Goal: Task Accomplishment & Management: Complete application form

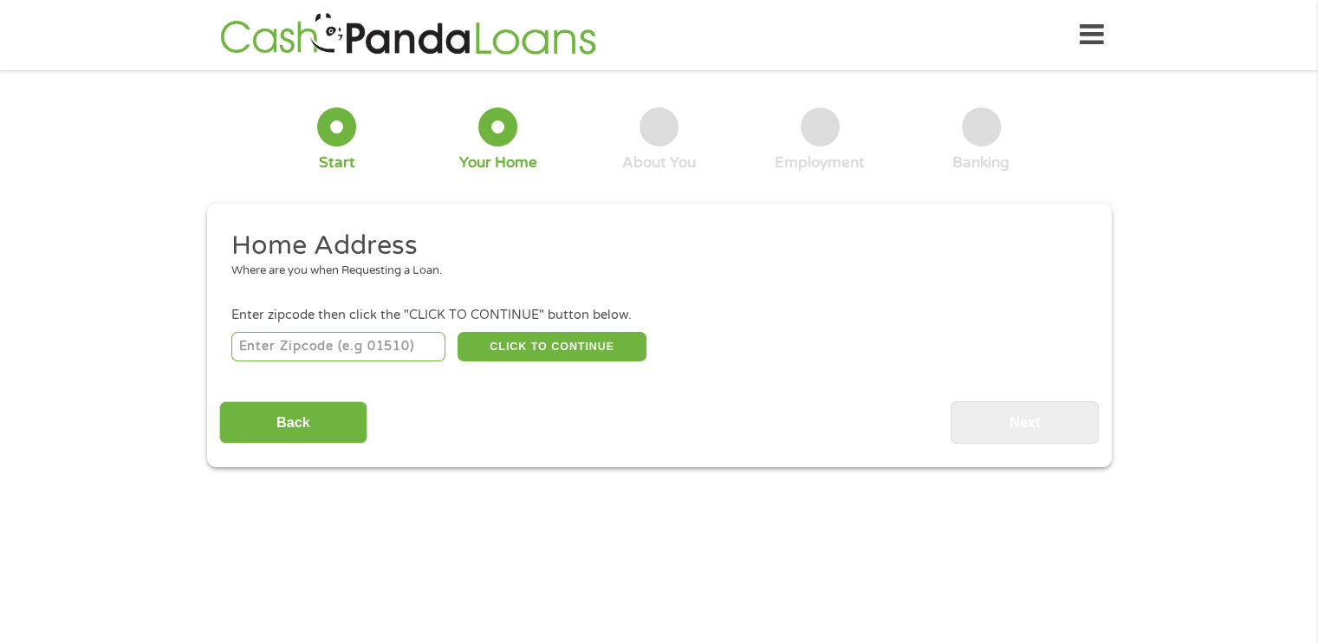
click at [421, 353] on input "number" at bounding box center [338, 346] width 214 height 29
type input "78245"
click at [541, 358] on button "CLICK TO CONTINUE" at bounding box center [552, 346] width 189 height 29
type input "78245"
type input "San Antonio"
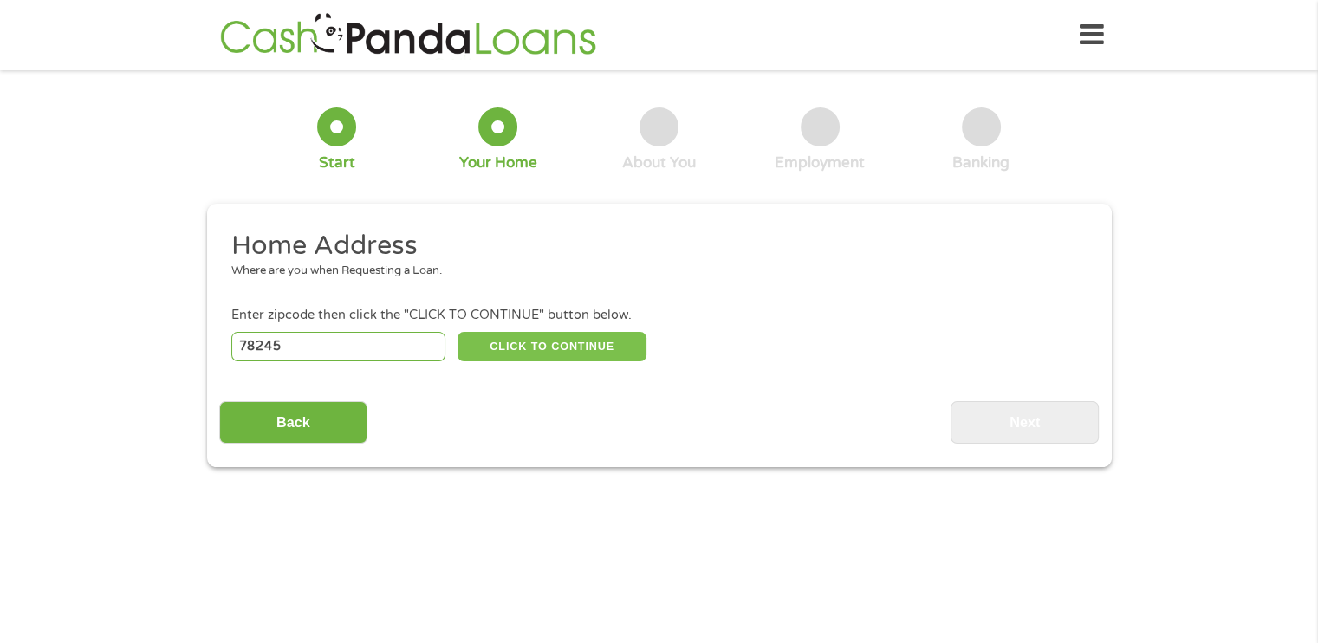
select select "[US_STATE]"
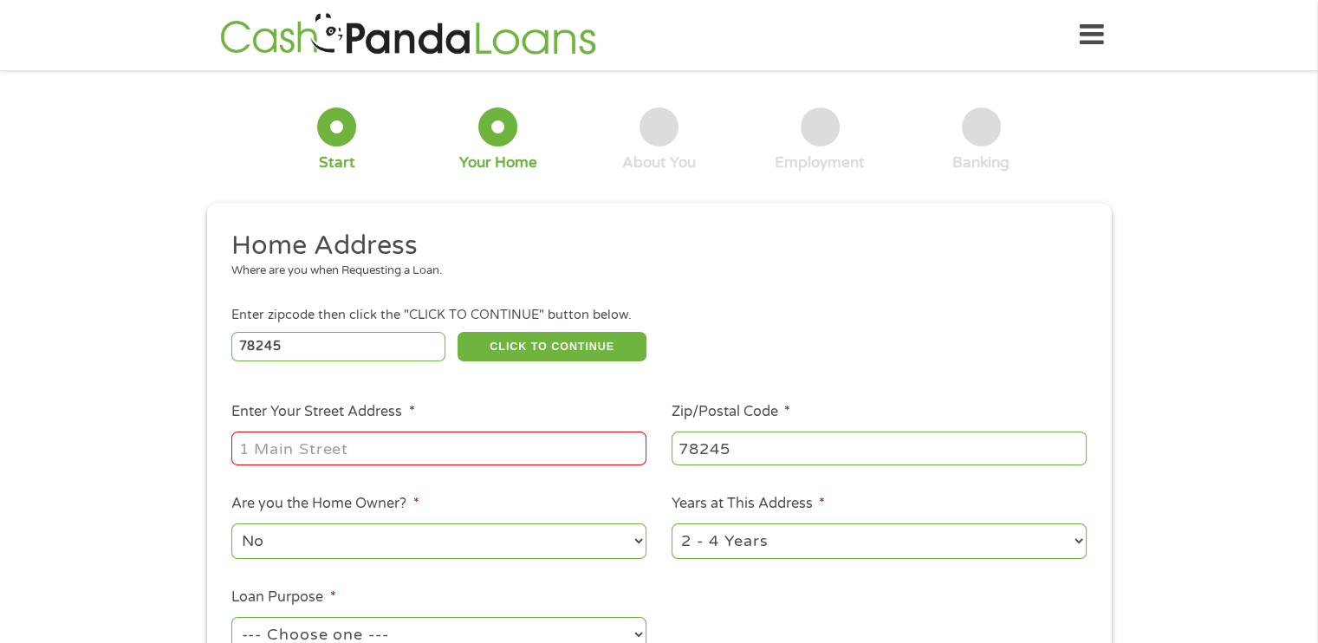
click at [447, 433] on div at bounding box center [438, 449] width 415 height 40
click at [436, 446] on input "Enter Your Street Address *" at bounding box center [438, 448] width 415 height 33
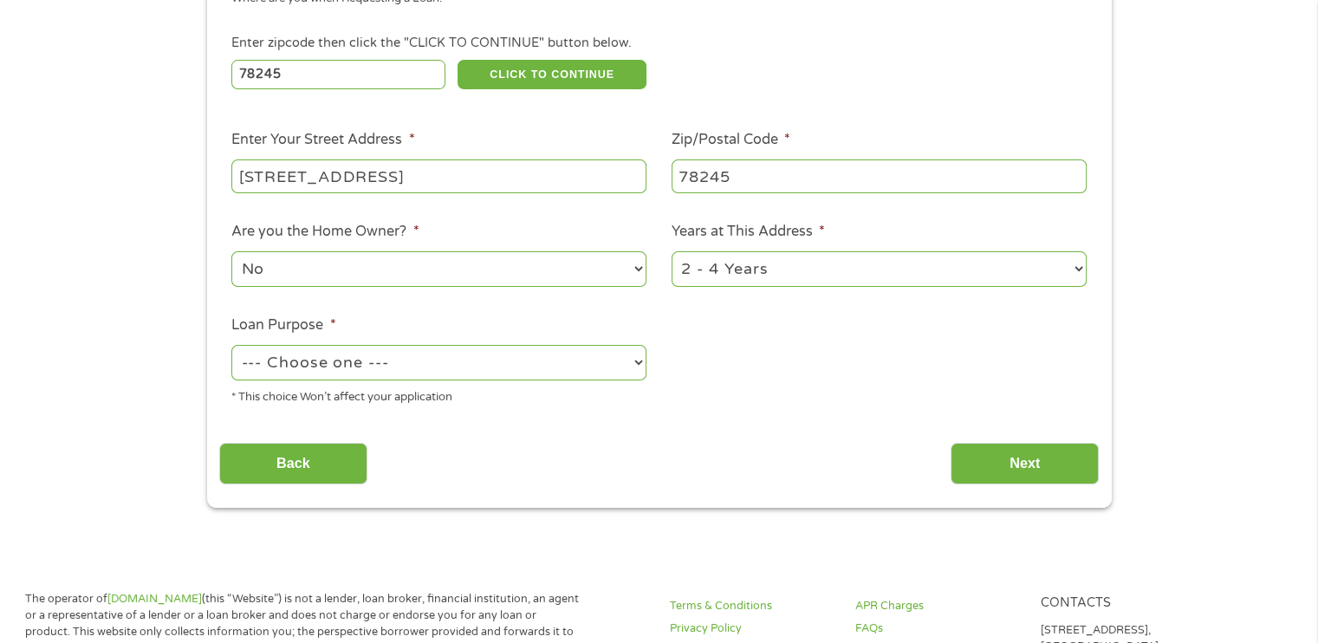
scroll to position [273, 0]
type input "[STREET_ADDRESS]"
click at [440, 361] on select "--- Choose one --- Pay Bills Debt Consolidation Home Improvement Major Purchase…" at bounding box center [438, 362] width 415 height 36
select select "shorttermcash"
click at [231, 346] on select "--- Choose one --- Pay Bills Debt Consolidation Home Improvement Major Purchase…" at bounding box center [438, 362] width 415 height 36
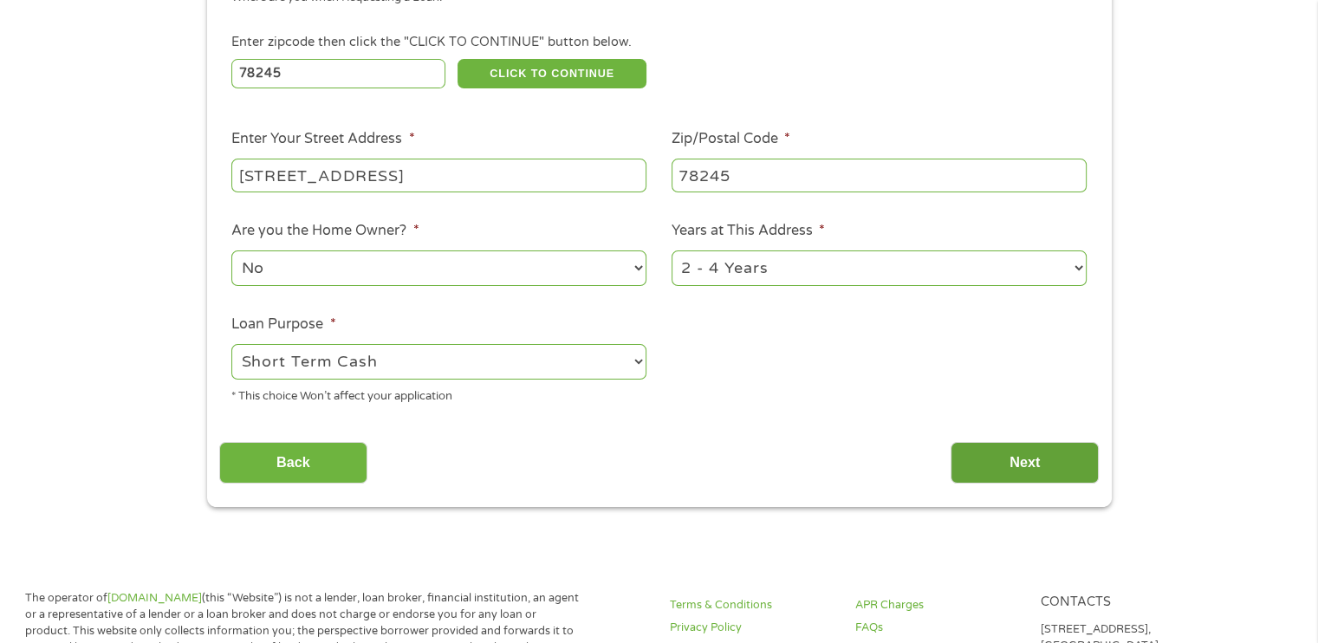
click at [989, 446] on input "Next" at bounding box center [1025, 463] width 148 height 42
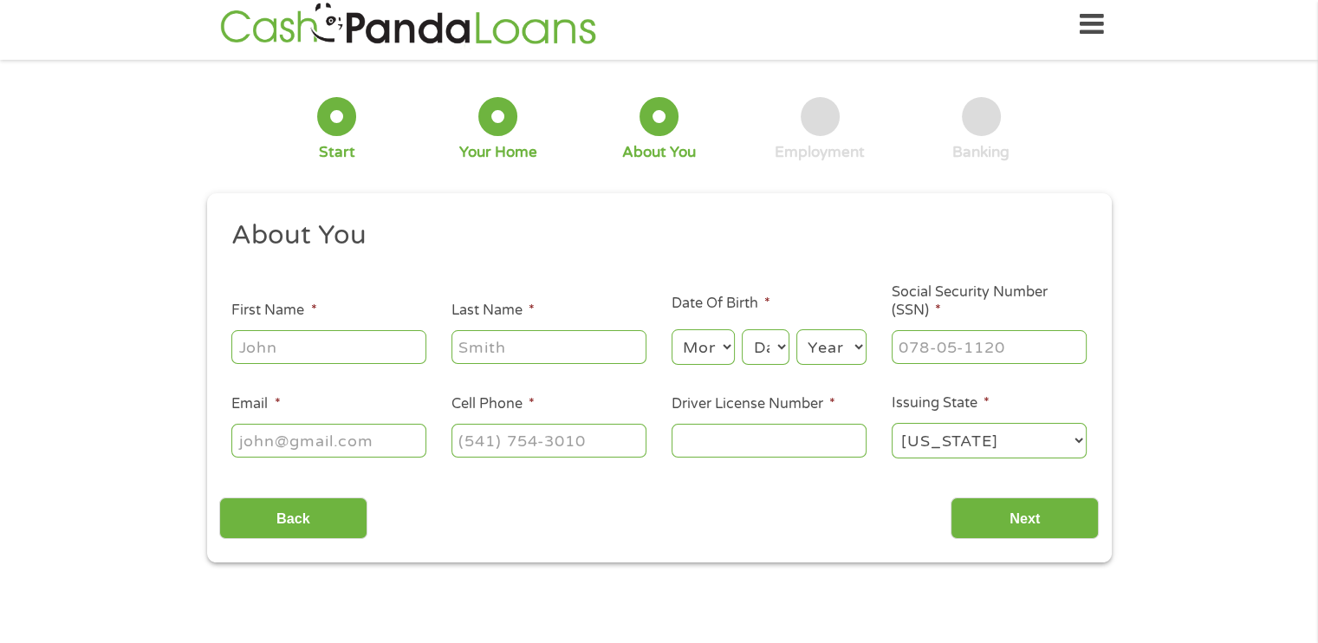
scroll to position [0, 0]
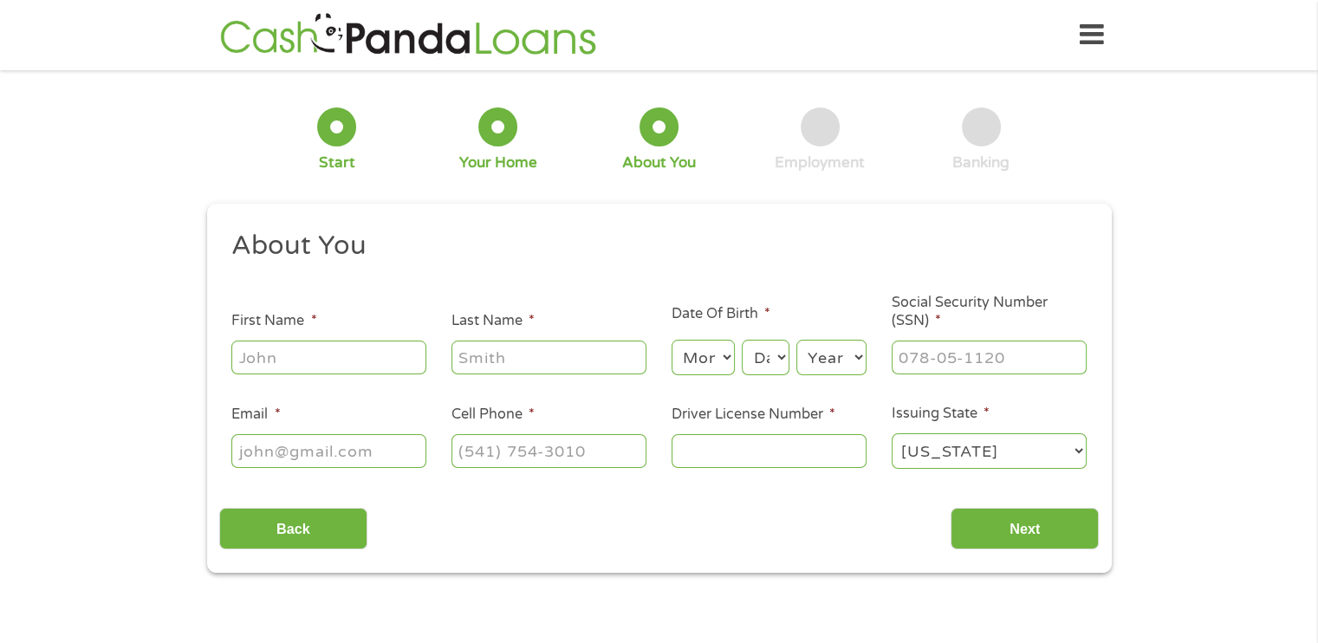
click at [342, 363] on input "First Name *" at bounding box center [328, 357] width 195 height 33
type input "[PERSON_NAME]"
select select "6"
select select "17"
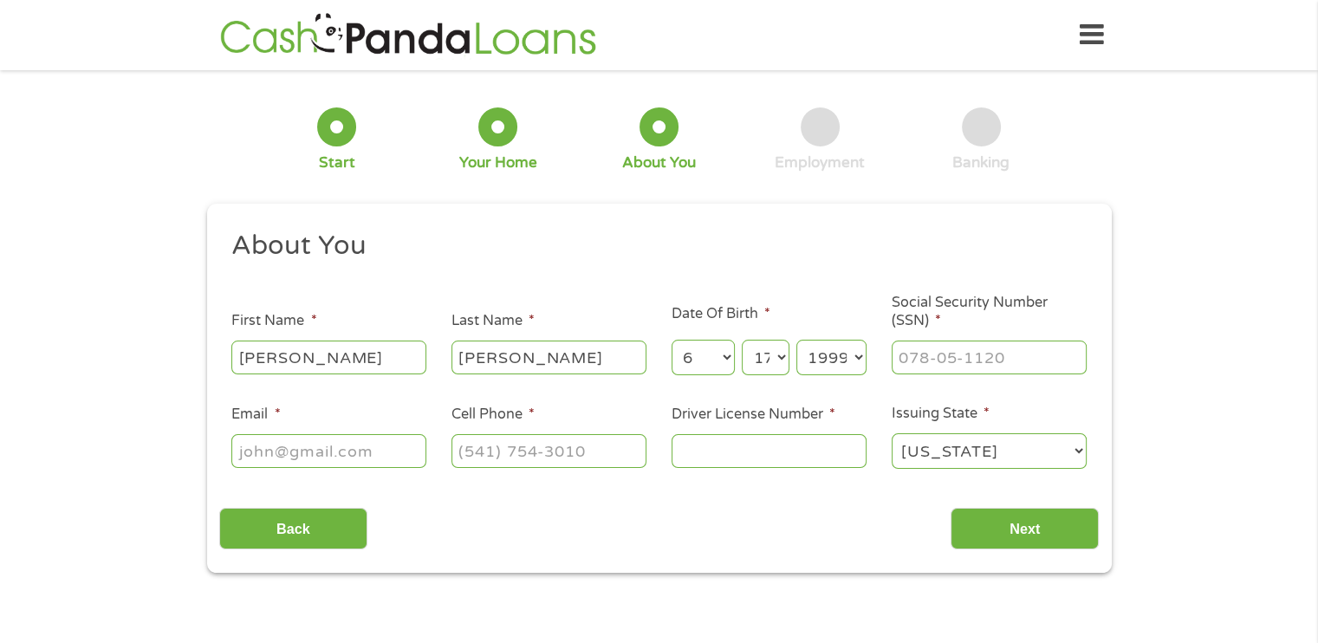
select select "1994"
type input "511-11-0358"
type input "[EMAIL_ADDRESS][DOMAIN_NAME]"
type input "(___) ___-____"
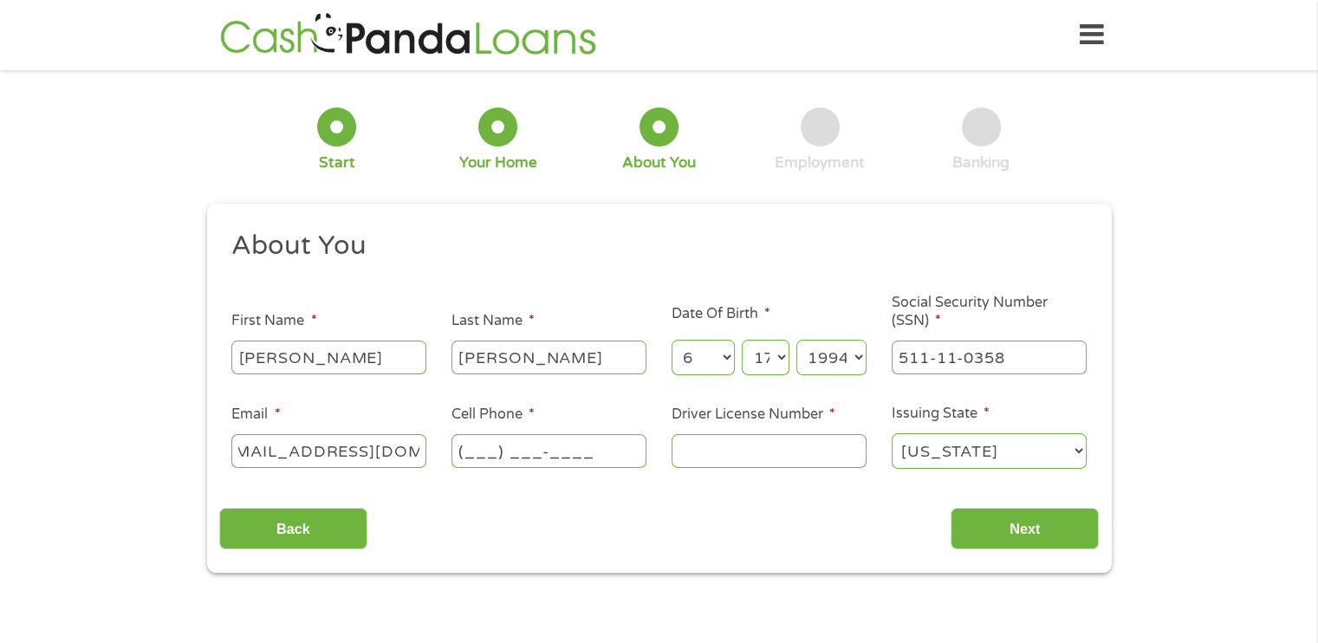
scroll to position [0, 0]
type input "[PHONE_NUMBER]"
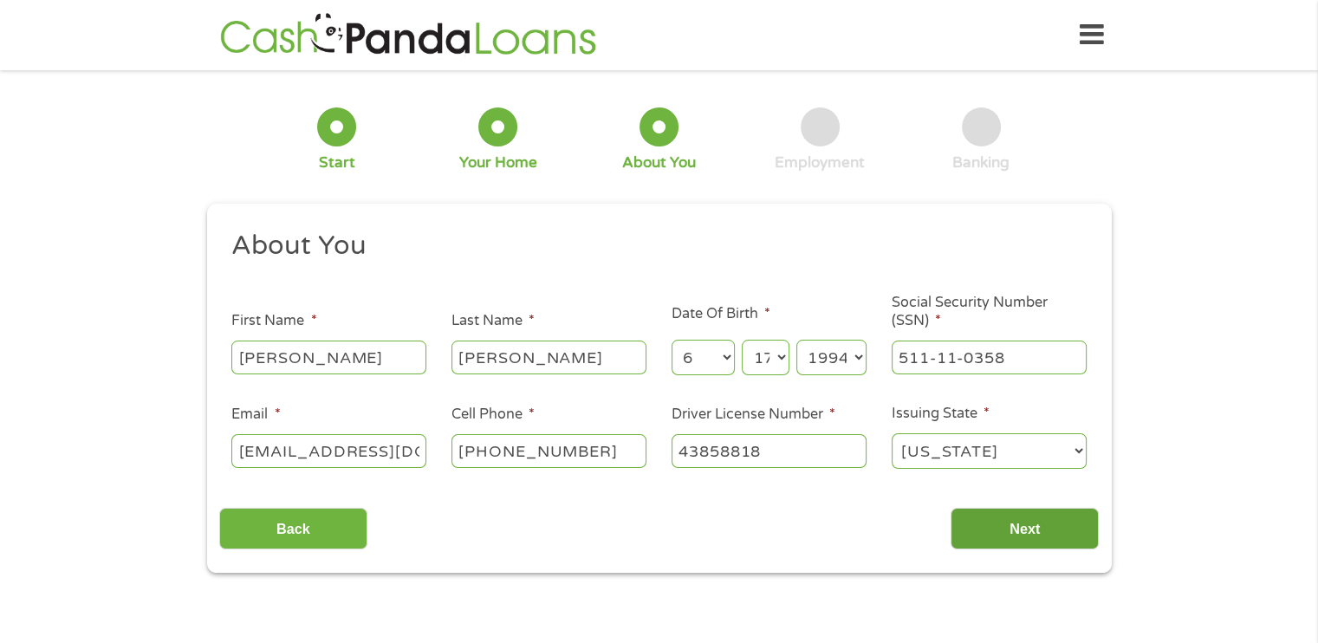
type input "43858818"
click at [989, 519] on input "Next" at bounding box center [1025, 529] width 148 height 42
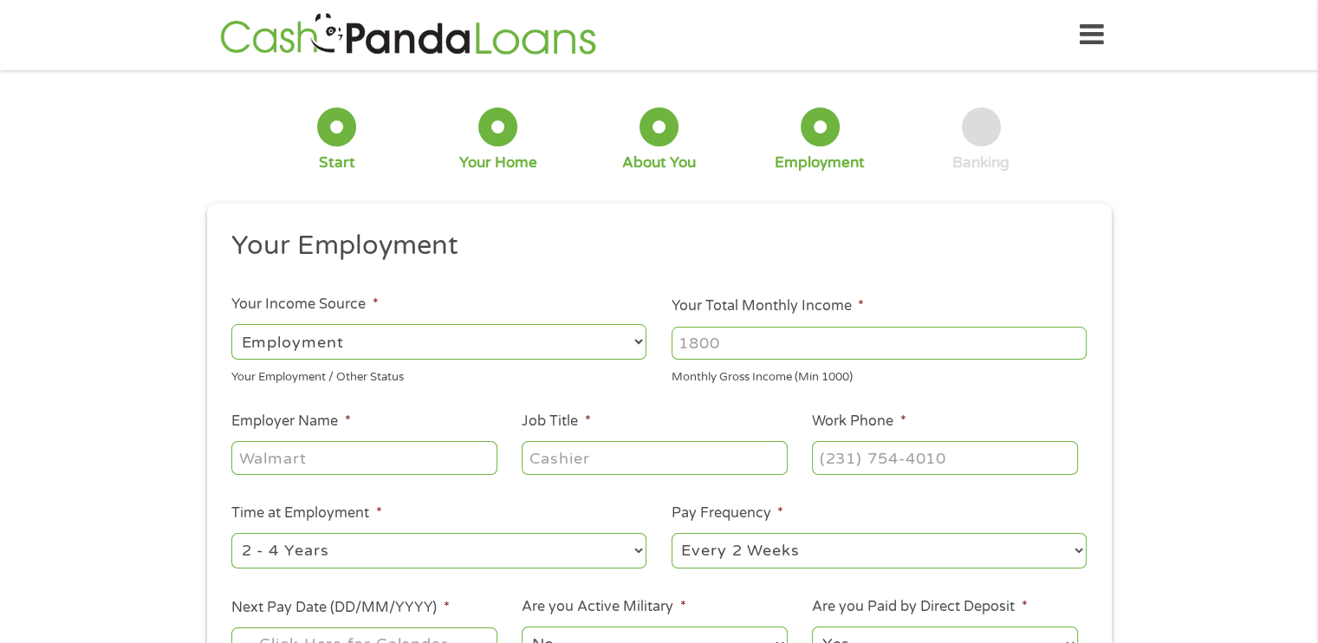
scroll to position [7, 7]
click at [571, 352] on select "--- Choose one --- Employment [DEMOGRAPHIC_DATA] Benefits" at bounding box center [438, 342] width 415 height 36
select select "selfEmployed"
click at [231, 324] on select "--- Choose one --- Employment [DEMOGRAPHIC_DATA] Benefits" at bounding box center [438, 342] width 415 height 36
click at [744, 332] on input "Your Total Monthly Income *" at bounding box center [879, 343] width 415 height 33
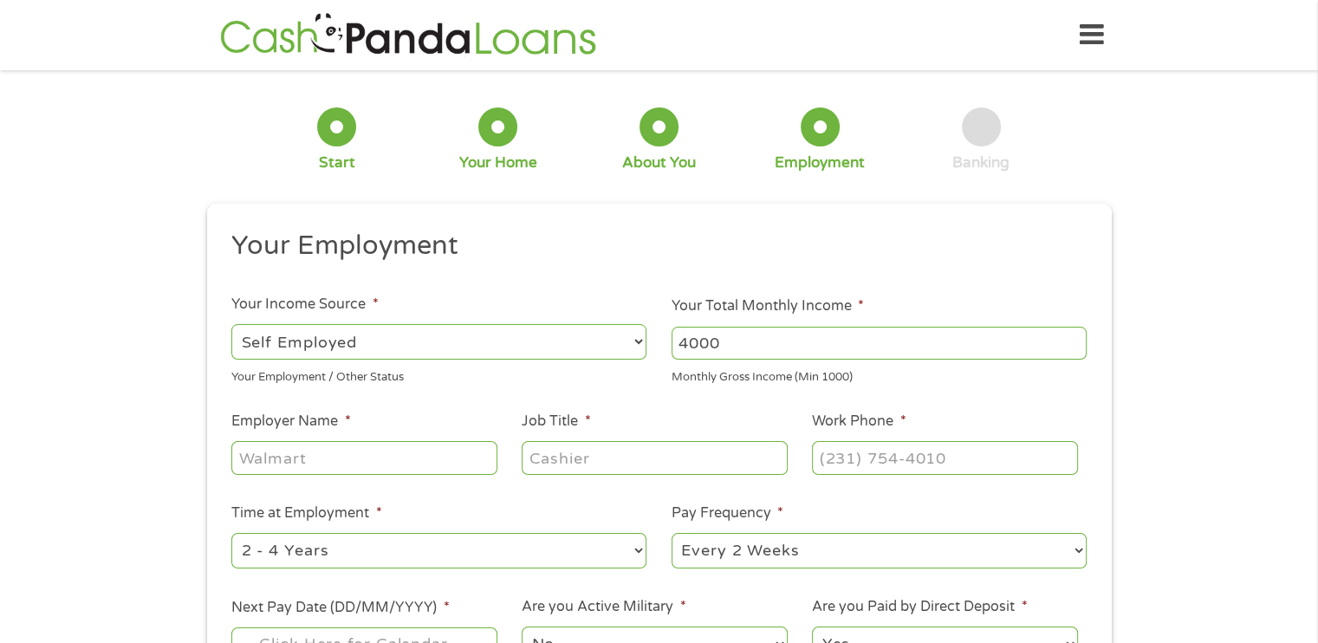
type input "4000"
click at [415, 464] on input "Employer Name *" at bounding box center [363, 457] width 265 height 33
type input "[PERSON_NAME] claims investigation"
type input "Claims adjuster"
type input "[PHONE_NUMBER]"
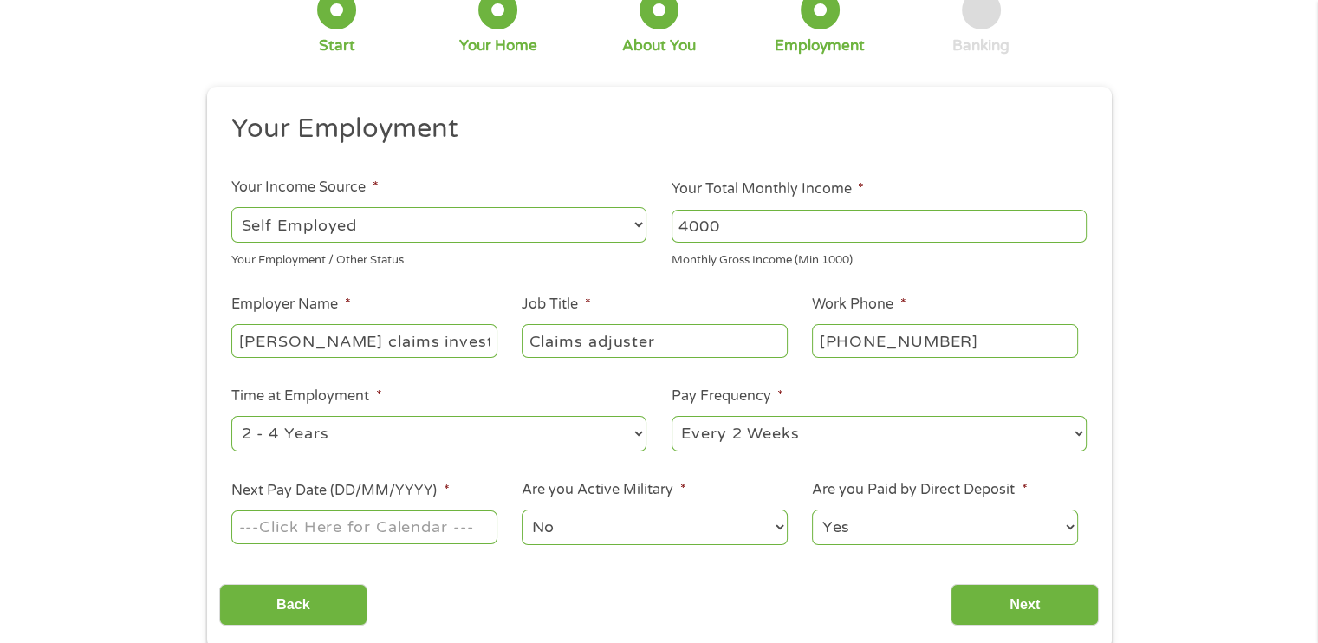
scroll to position [120, 0]
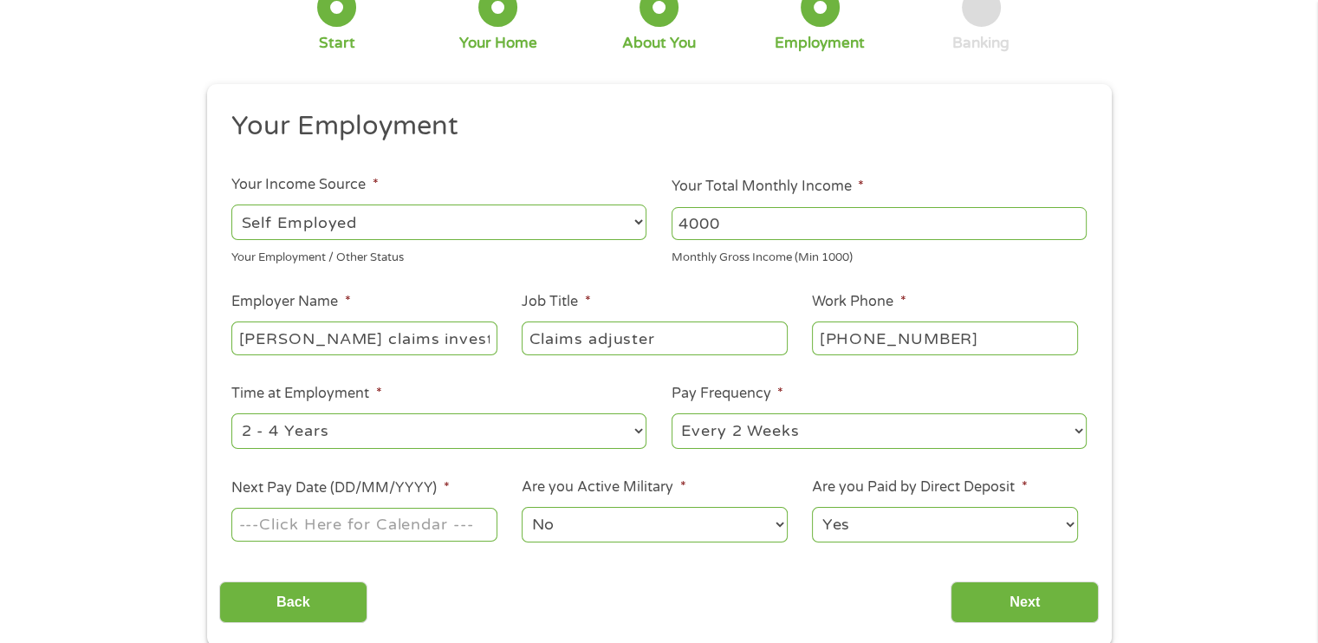
click at [394, 446] on select "--- Choose one --- 1 Year or less 1 - 2 Years 2 - 4 Years Over 4 Years" at bounding box center [438, 431] width 415 height 36
select select "12months"
click at [231, 413] on select "--- Choose one --- 1 Year or less 1 - 2 Years 2 - 4 Years Over 4 Years" at bounding box center [438, 431] width 415 height 36
click at [720, 440] on select "--- Choose one --- Every 2 Weeks Every Week Monthly Semi-Monthly" at bounding box center [879, 431] width 415 height 36
select select "monthly"
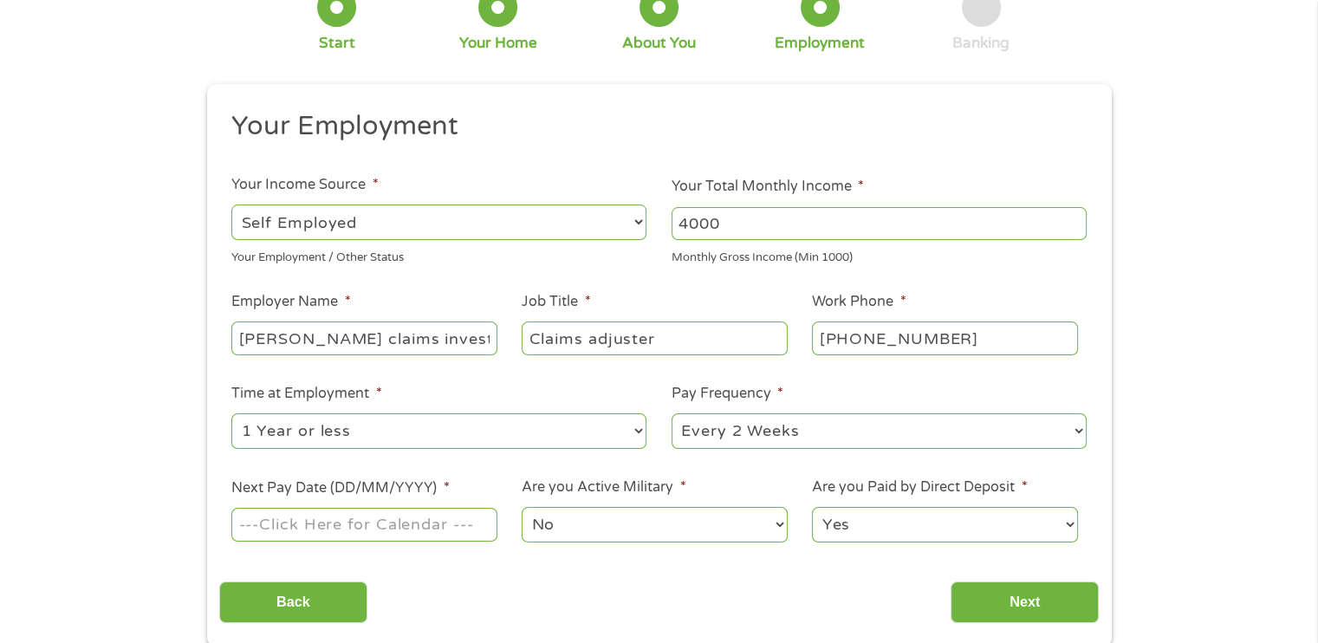
click at [672, 413] on select "--- Choose one --- Every 2 Weeks Every Week Monthly Semi-Monthly" at bounding box center [879, 431] width 415 height 36
click at [750, 431] on select "--- Choose one --- Every 2 Weeks Every Week Monthly Semi-Monthly" at bounding box center [879, 431] width 415 height 36
click at [672, 413] on select "--- Choose one --- Every 2 Weeks Every Week Monthly Semi-Monthly" at bounding box center [879, 431] width 415 height 36
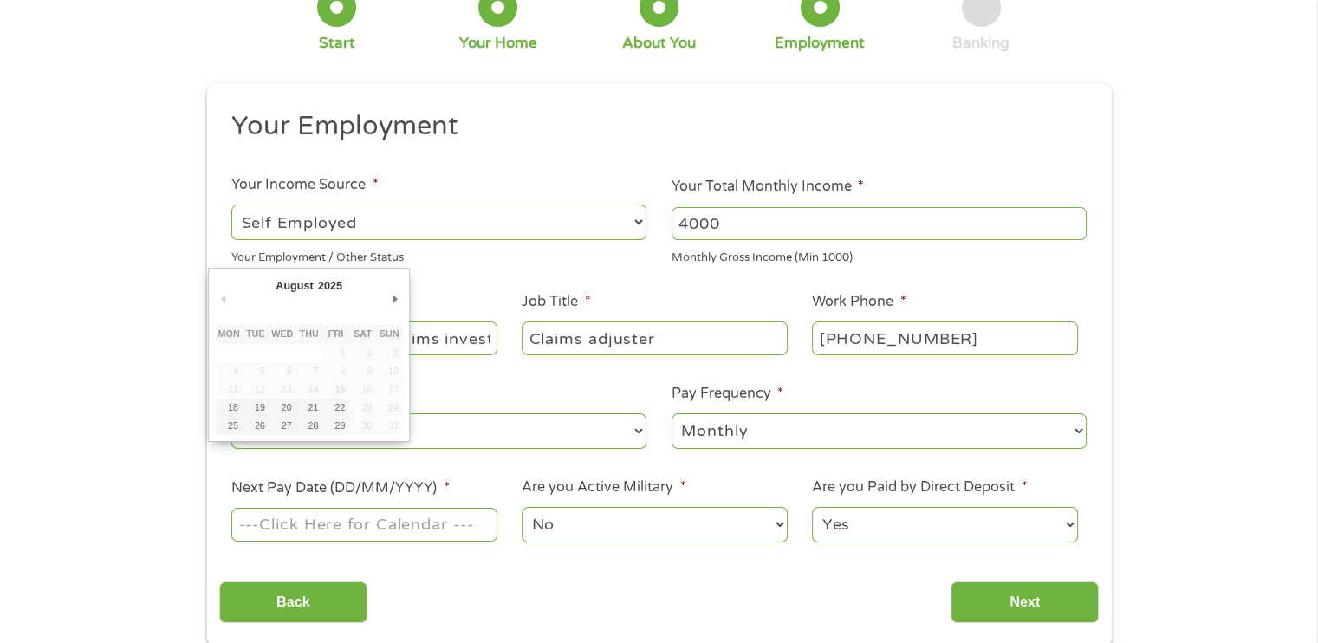
click at [413, 511] on input "Next Pay Date (DD/MM/YYYY) *" at bounding box center [363, 524] width 265 height 33
type input "[DATE]"
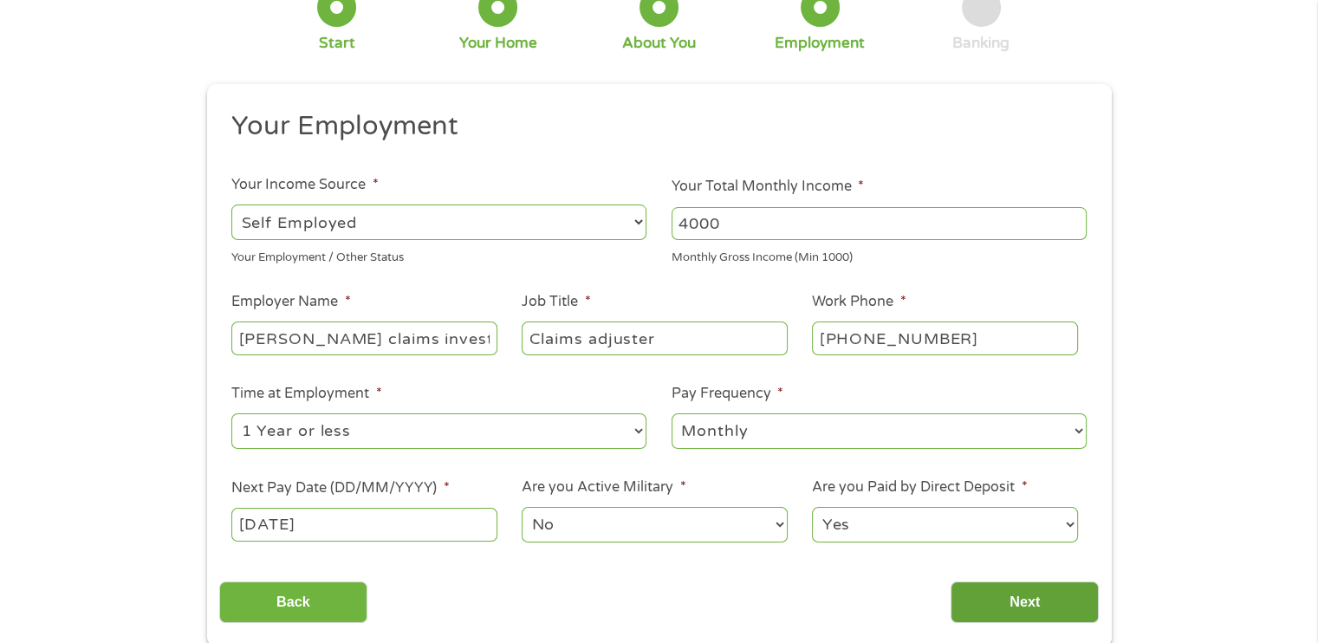
click at [1006, 601] on input "Next" at bounding box center [1025, 603] width 148 height 42
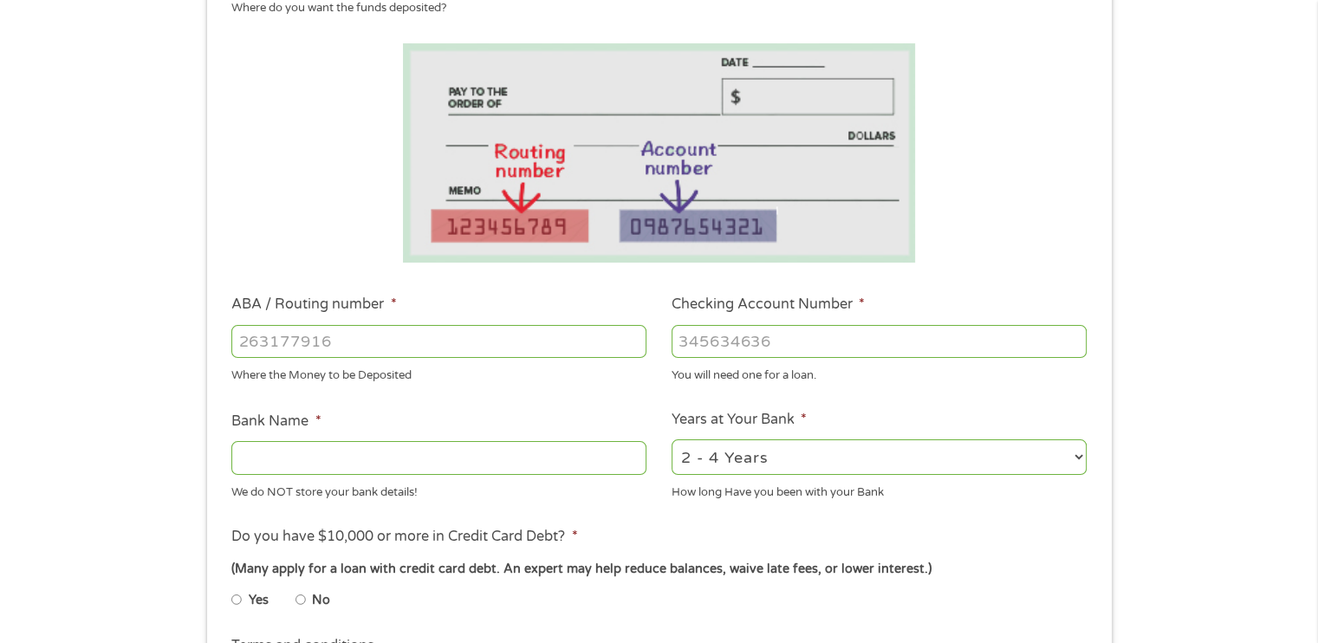
scroll to position [274, 0]
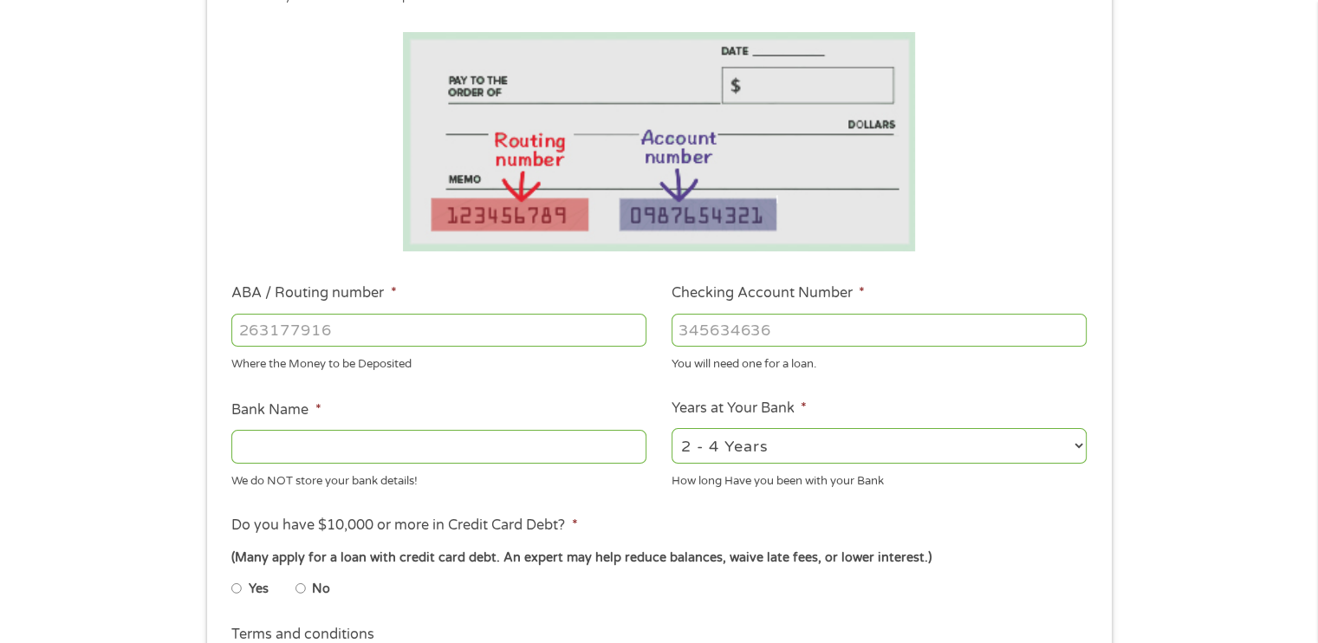
click at [568, 323] on input "ABA / Routing number *" at bounding box center [438, 330] width 415 height 33
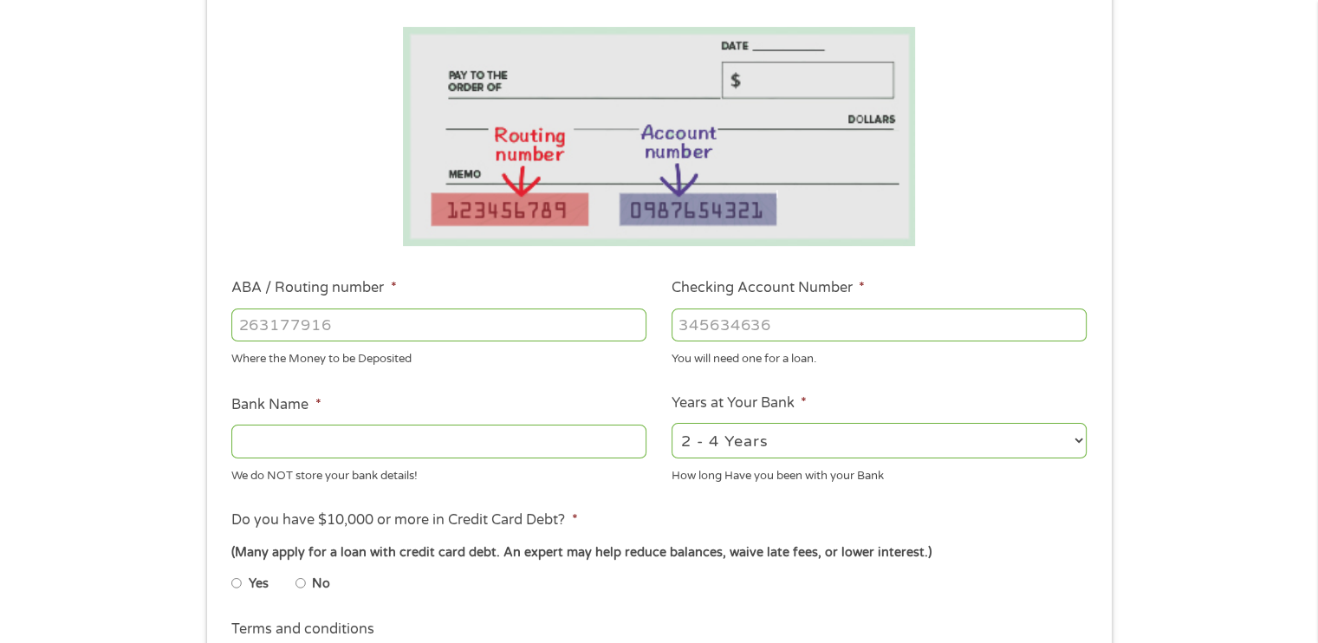
scroll to position [286, 0]
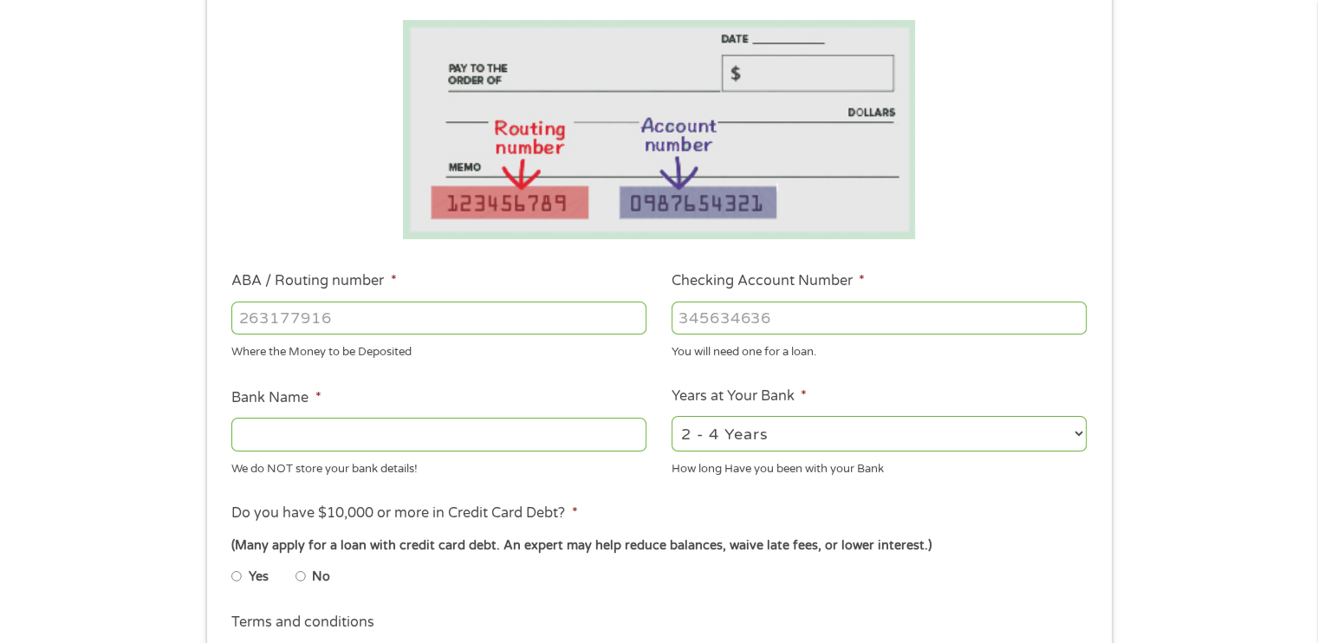
click at [335, 453] on div at bounding box center [438, 435] width 415 height 40
click at [321, 329] on input "ABA / Routing number *" at bounding box center [438, 318] width 415 height 33
click at [317, 316] on input "ABA / Routing number *" at bounding box center [438, 318] width 415 height 33
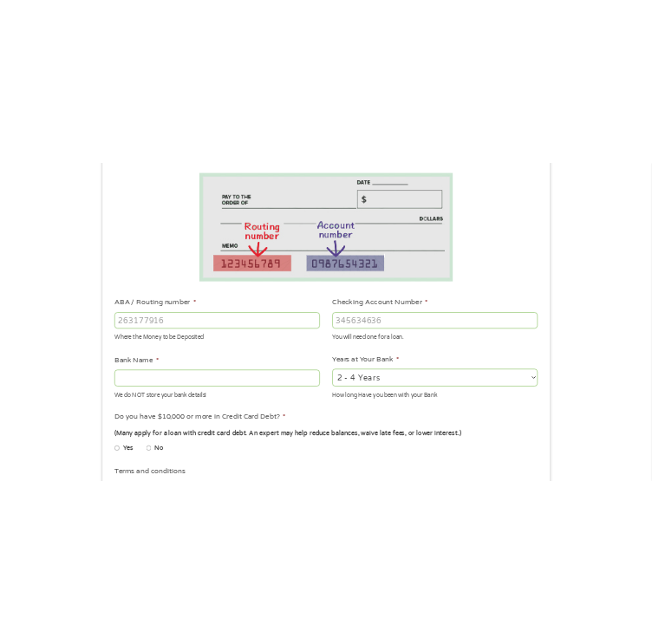
scroll to position [289, 0]
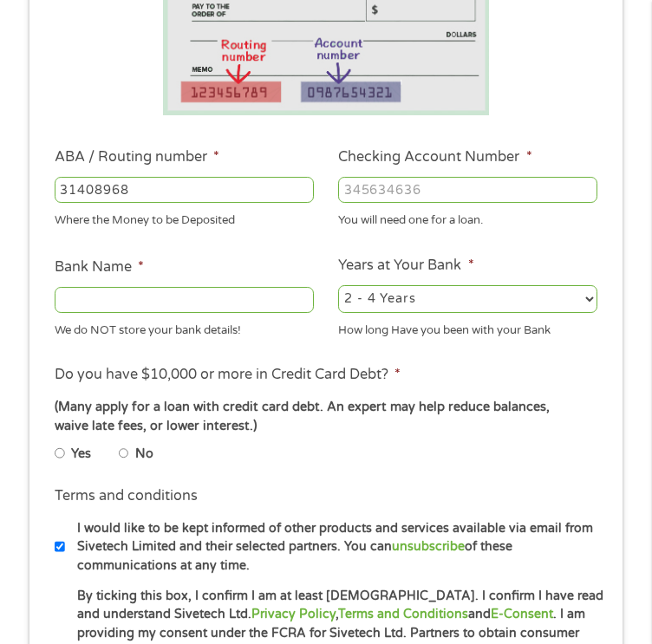
type input "314089681"
type input "[PERSON_NAME] FCU"
type input "314089681"
click at [406, 203] on input "Checking Account Number *" at bounding box center [467, 190] width 259 height 26
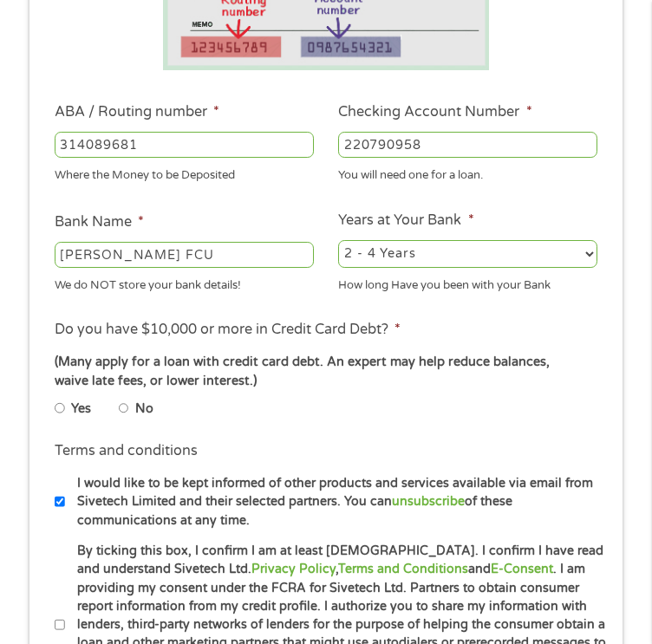
type input "220790958"
click at [118, 422] on li "Yes" at bounding box center [87, 408] width 64 height 27
click at [122, 419] on input "No" at bounding box center [124, 408] width 10 height 21
radio input "true"
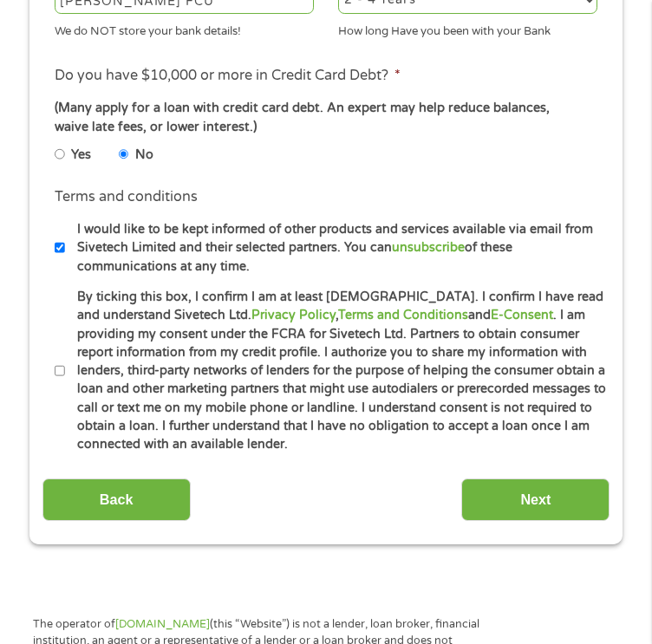
scroll to position [589, 0]
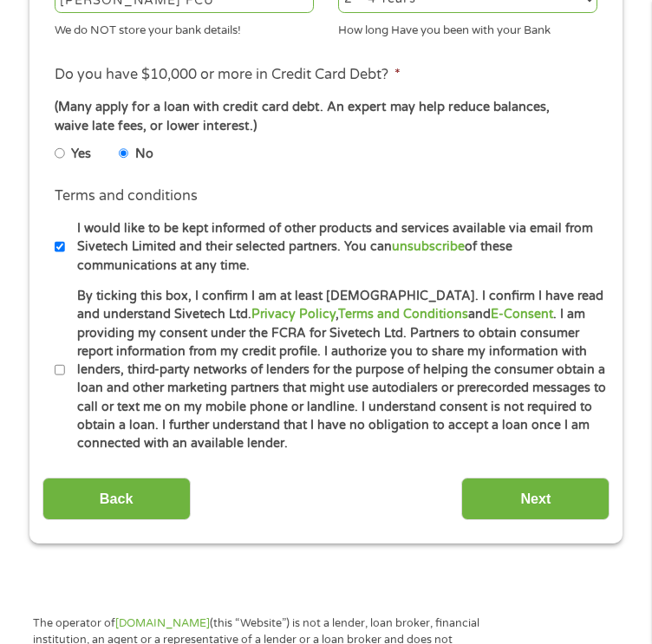
click at [58, 381] on input "By ticking this box, I confirm I am at least [DEMOGRAPHIC_DATA]. I confirm I ha…" at bounding box center [60, 370] width 10 height 21
checkbox input "true"
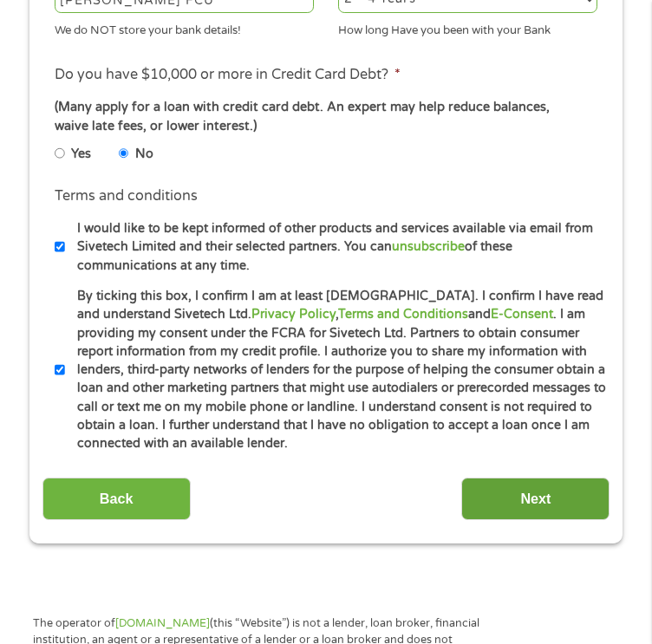
click at [548, 520] on input "Next" at bounding box center [535, 499] width 148 height 42
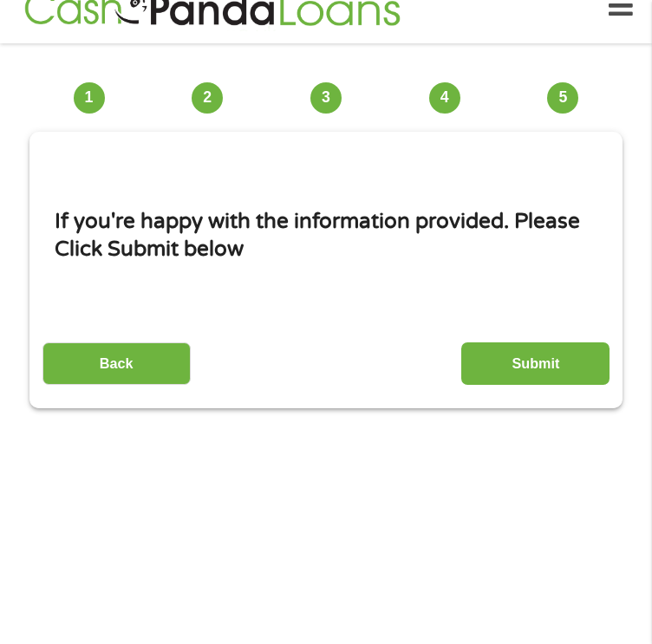
scroll to position [13, 0]
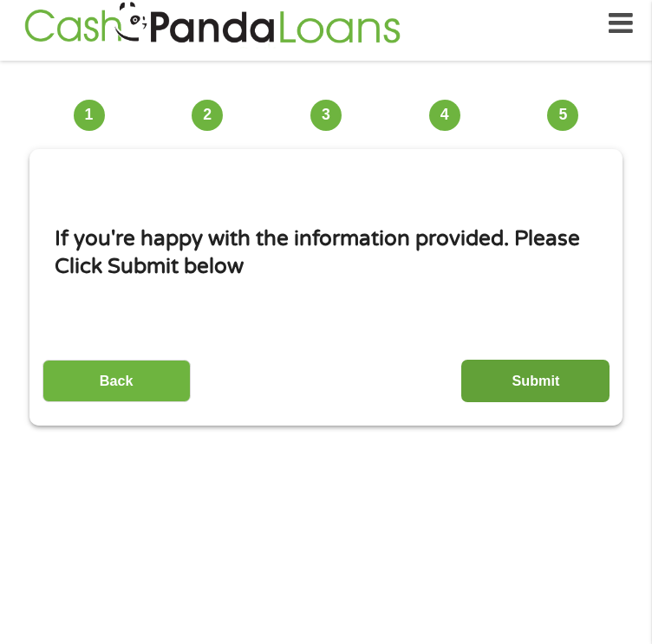
click at [527, 397] on input "Submit" at bounding box center [535, 381] width 148 height 42
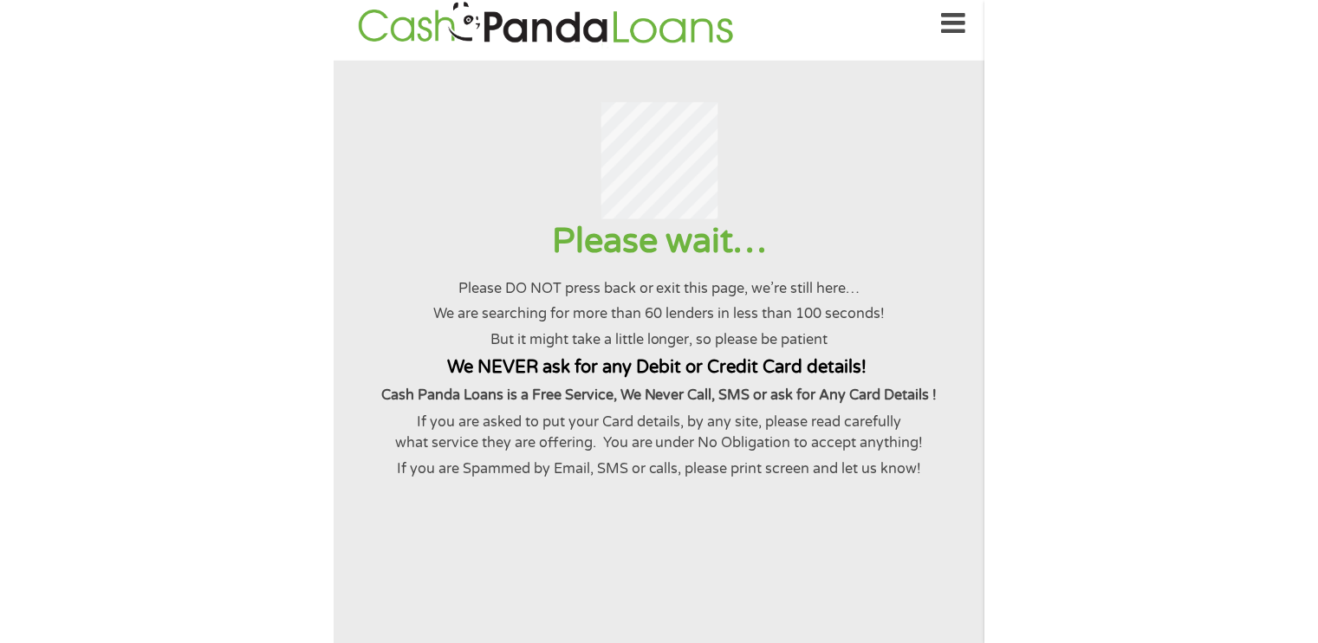
scroll to position [0, 0]
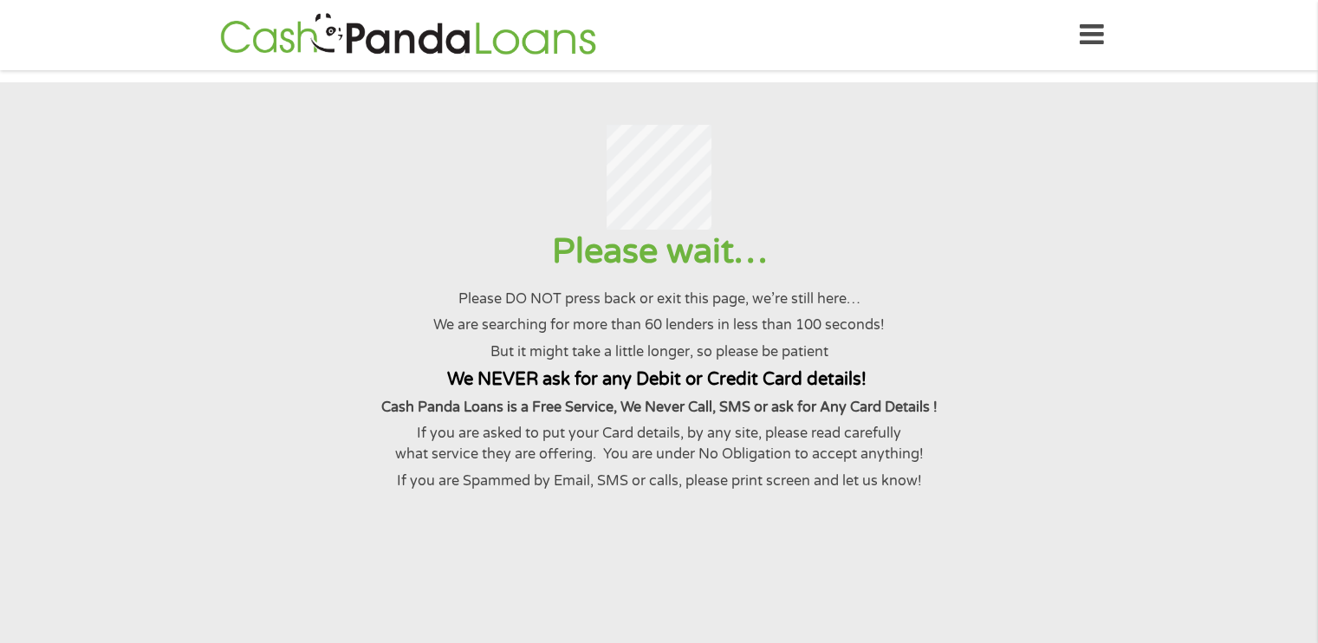
drag, startPoint x: 553, startPoint y: 3, endPoint x: 954, endPoint y: 10, distance: 400.5
click at [954, 10] on div "Home Get Loan Offer How it works FAQs Blog Cash Loans Quick Loans Online Loans …" at bounding box center [659, 35] width 889 height 55
